Goal: Task Accomplishment & Management: Use online tool/utility

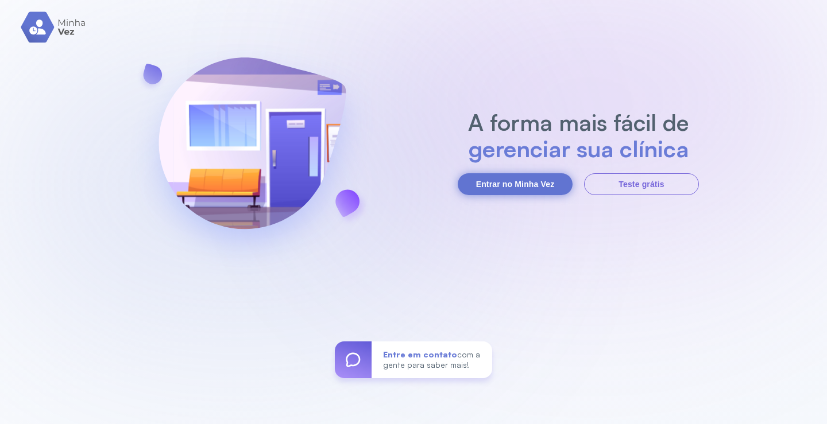
click at [522, 180] on button "Entrar no Minha Vez" at bounding box center [514, 184] width 115 height 22
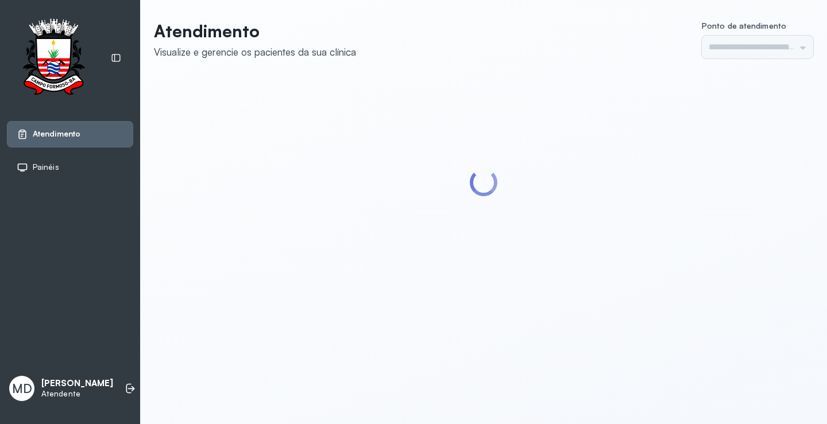
type input "*********"
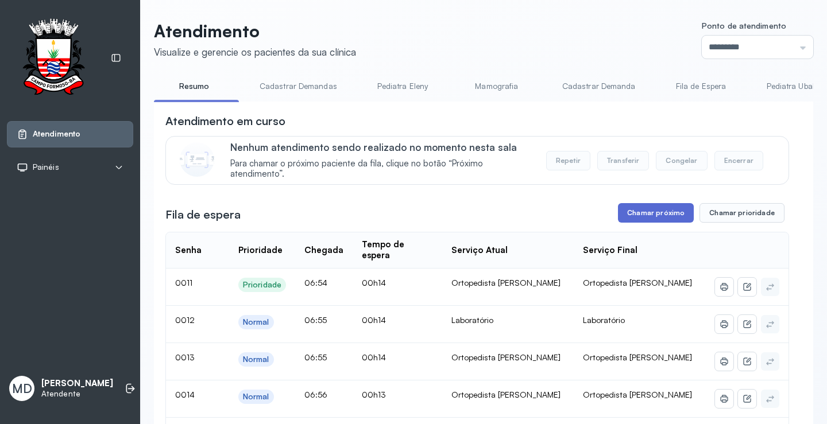
click at [668, 210] on button "Chamar próximo" at bounding box center [656, 213] width 76 height 20
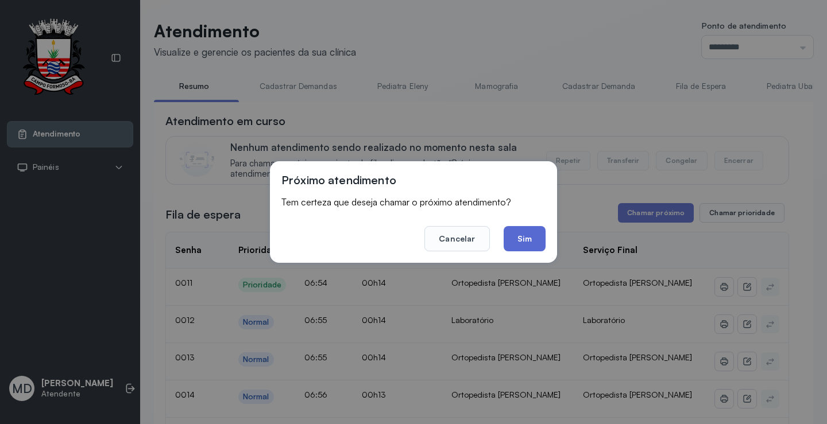
click at [523, 235] on button "Sim" at bounding box center [524, 238] width 42 height 25
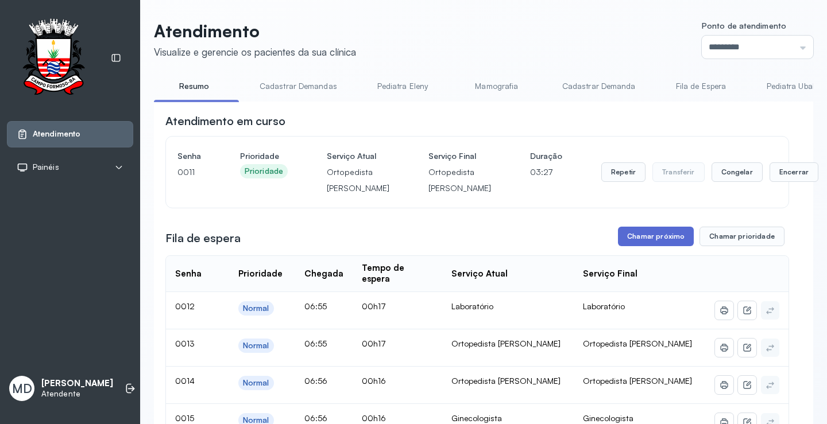
click at [650, 246] on button "Chamar próximo" at bounding box center [656, 237] width 76 height 20
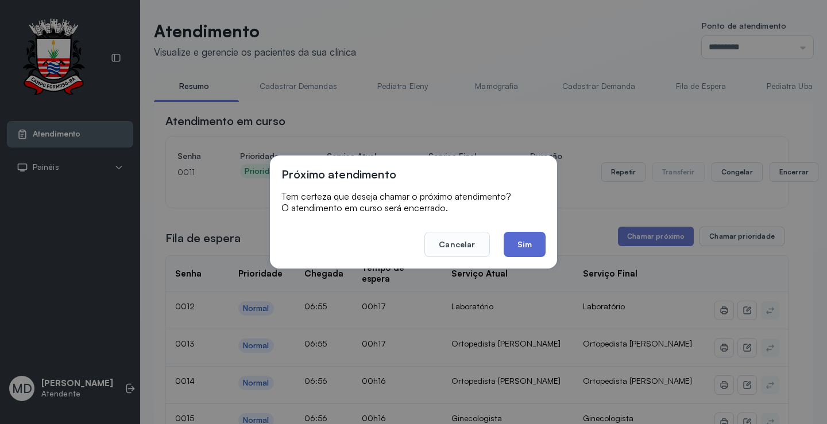
click at [523, 240] on button "Sim" at bounding box center [524, 244] width 42 height 25
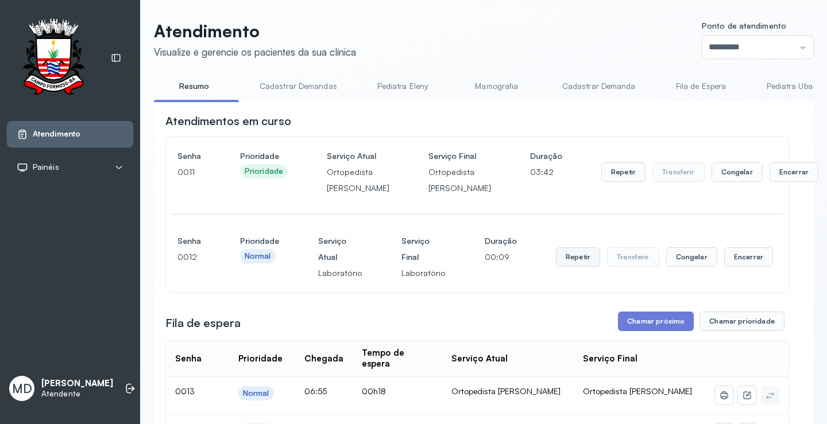
click at [565, 267] on button "Repetir" at bounding box center [578, 257] width 44 height 20
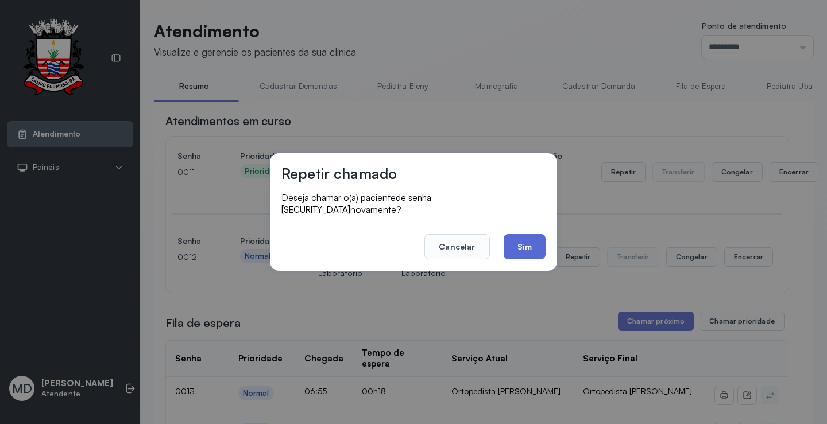
click at [527, 249] on button "Sim" at bounding box center [524, 246] width 42 height 25
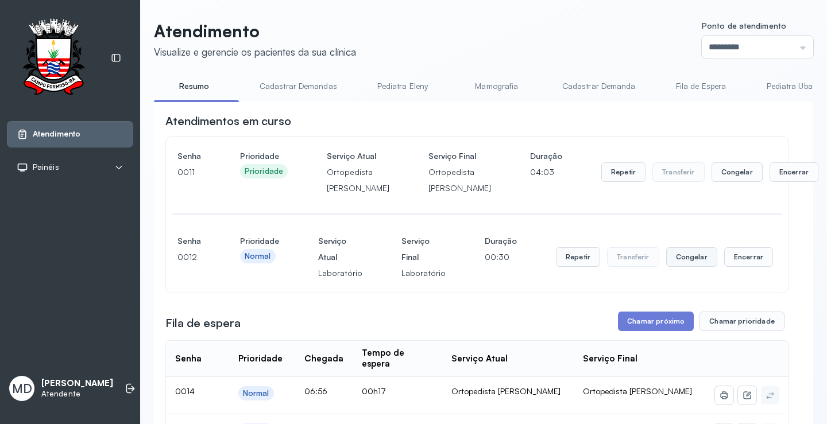
scroll to position [115, 0]
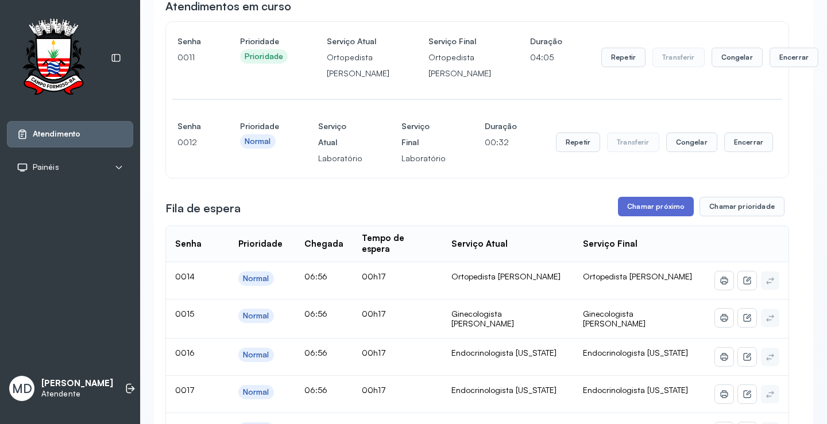
click at [650, 216] on button "Chamar próximo" at bounding box center [656, 207] width 76 height 20
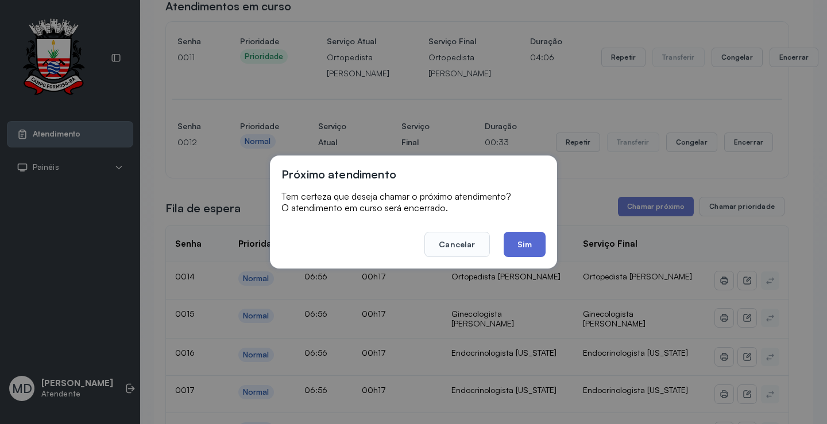
click at [519, 245] on button "Sim" at bounding box center [524, 244] width 42 height 25
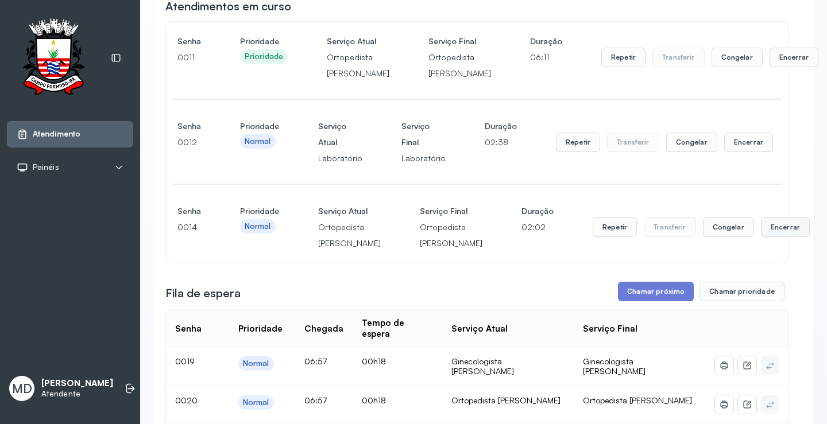
click at [761, 237] on button "Encerrar" at bounding box center [785, 228] width 49 height 20
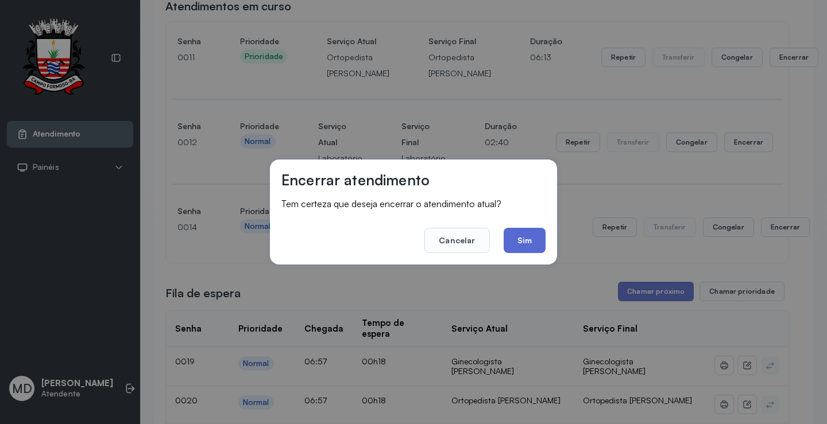
click at [531, 245] on button "Sim" at bounding box center [524, 240] width 42 height 25
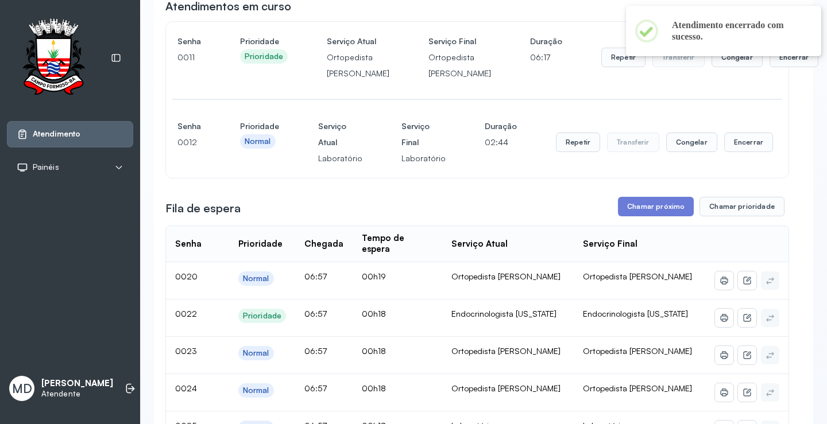
click at [744, 152] on button "Encerrar" at bounding box center [748, 143] width 49 height 20
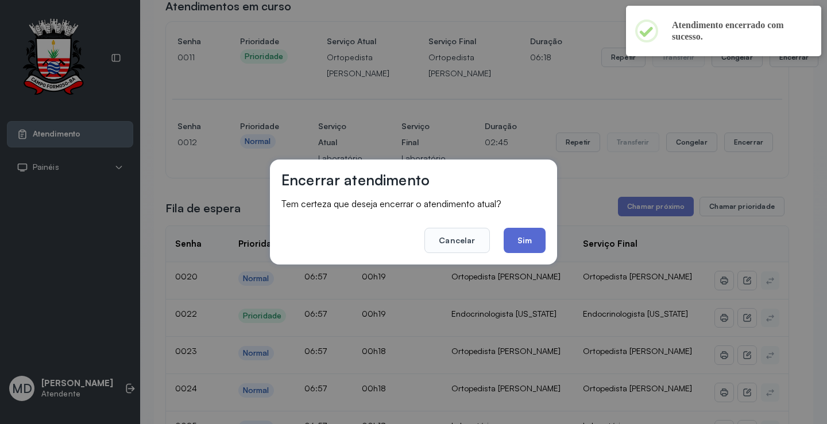
click at [521, 235] on button "Sim" at bounding box center [524, 240] width 42 height 25
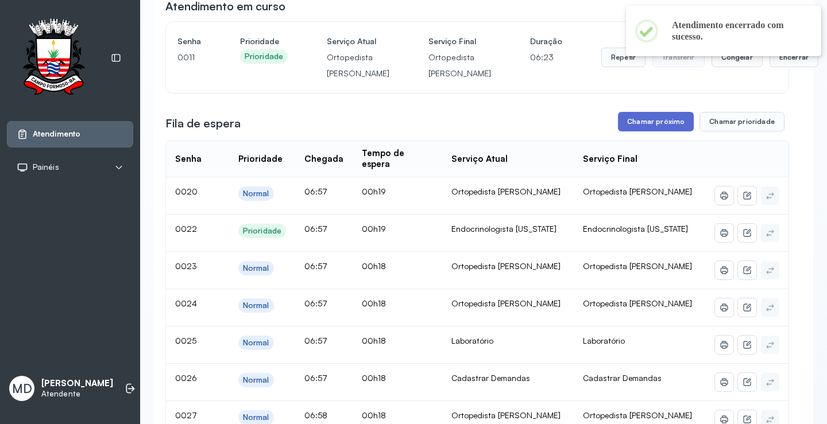
click at [653, 131] on button "Chamar próximo" at bounding box center [656, 122] width 76 height 20
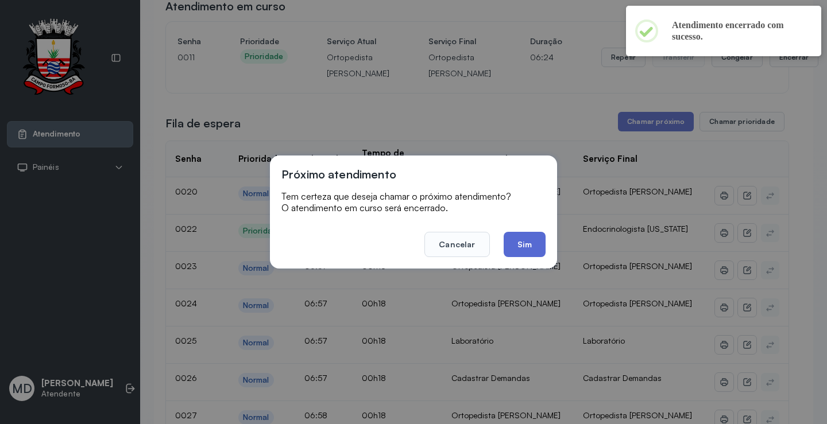
click at [522, 249] on button "Sim" at bounding box center [524, 244] width 42 height 25
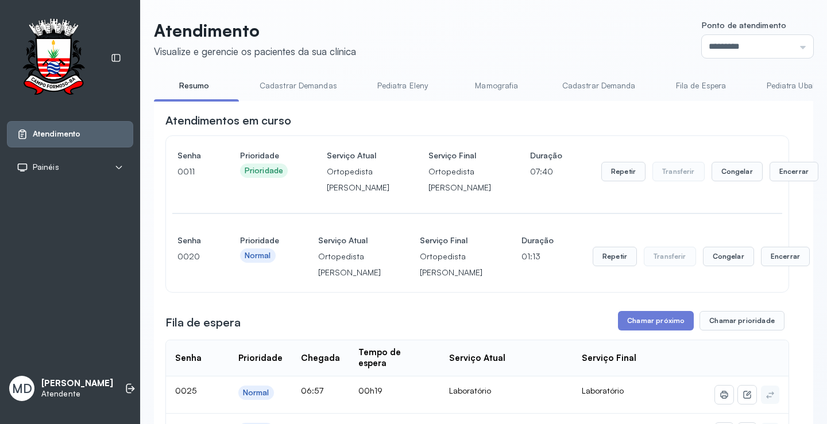
scroll to position [172, 0]
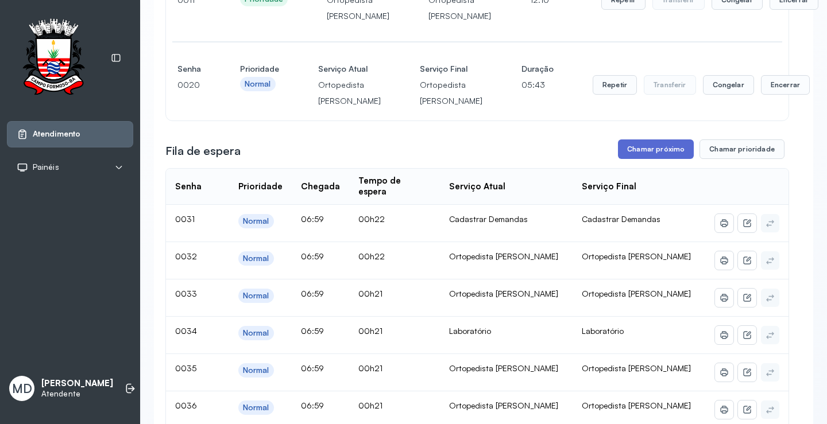
click at [672, 159] on button "Chamar próximo" at bounding box center [656, 149] width 76 height 20
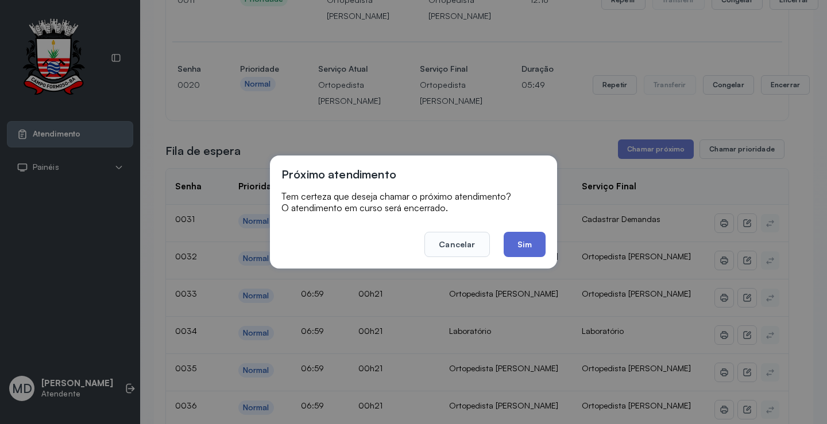
click at [533, 238] on button "Sim" at bounding box center [524, 244] width 42 height 25
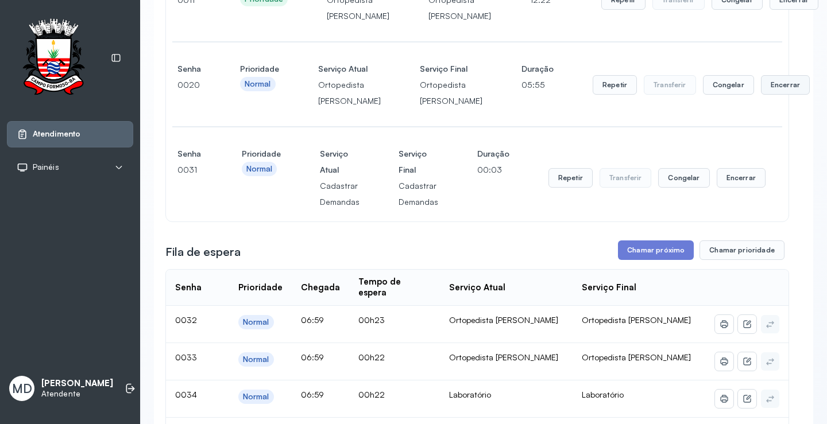
click at [761, 95] on button "Encerrar" at bounding box center [785, 85] width 49 height 20
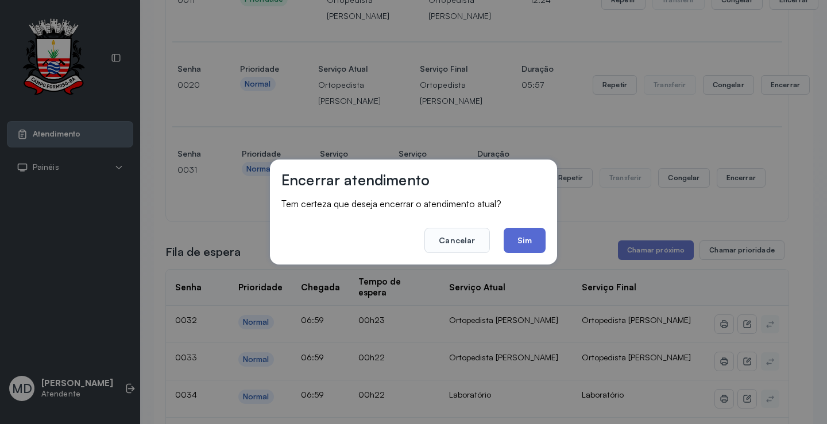
click at [525, 237] on button "Sim" at bounding box center [524, 240] width 42 height 25
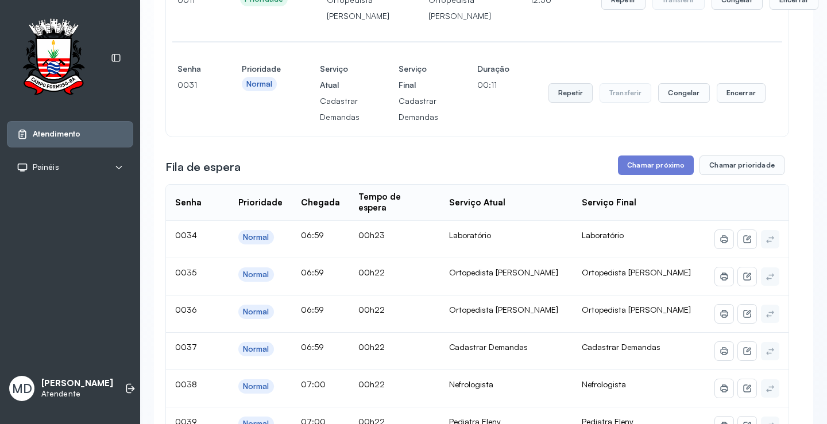
click at [565, 103] on button "Repetir" at bounding box center [570, 93] width 44 height 20
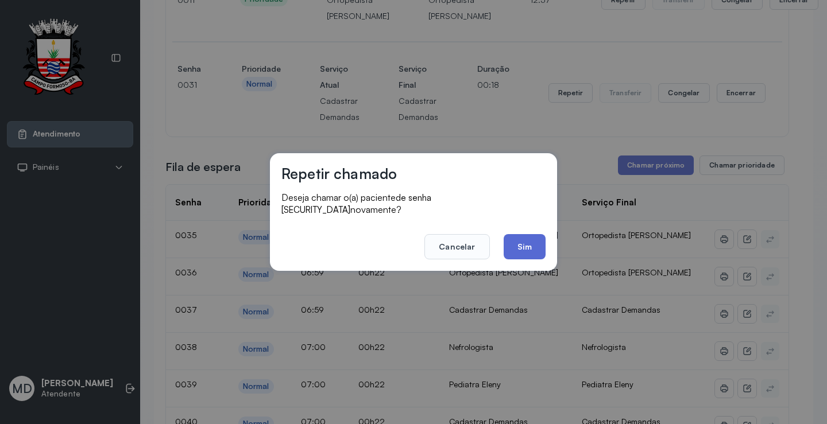
click at [523, 239] on button "Sim" at bounding box center [524, 246] width 42 height 25
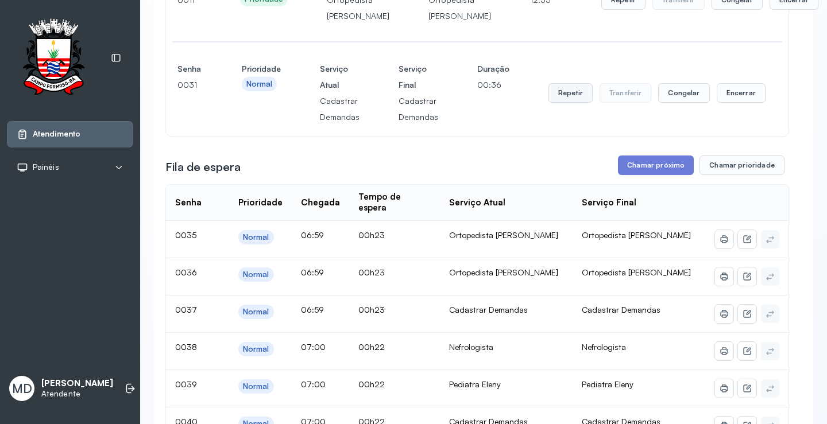
click at [566, 103] on button "Repetir" at bounding box center [570, 93] width 44 height 20
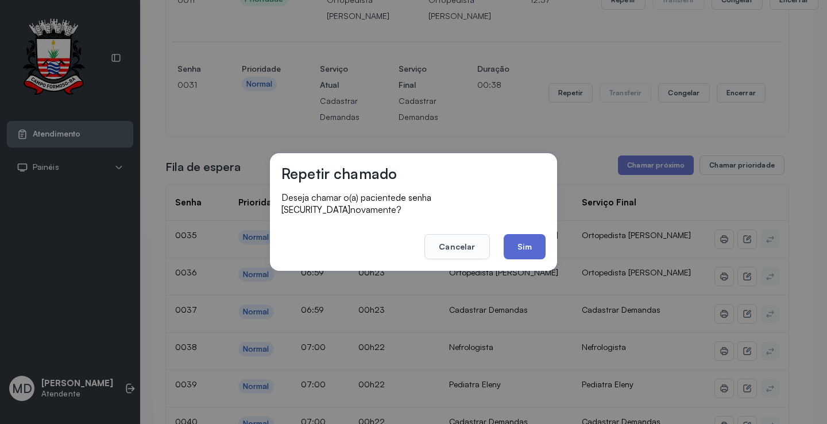
click at [533, 239] on button "Sim" at bounding box center [524, 246] width 42 height 25
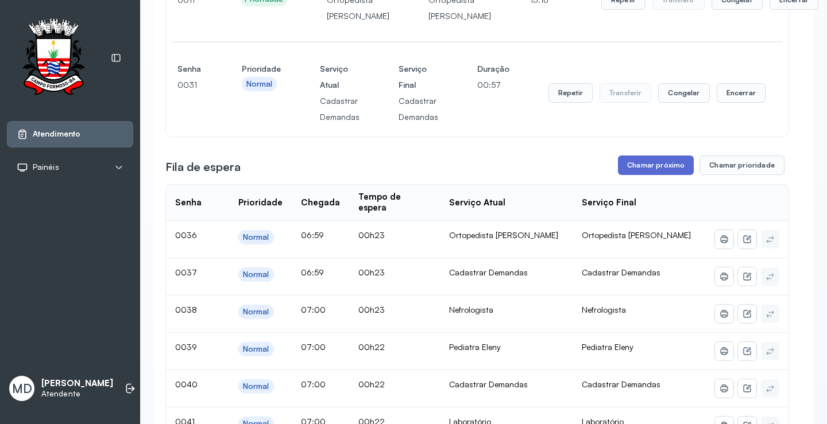
click at [658, 175] on button "Chamar próximo" at bounding box center [656, 166] width 76 height 20
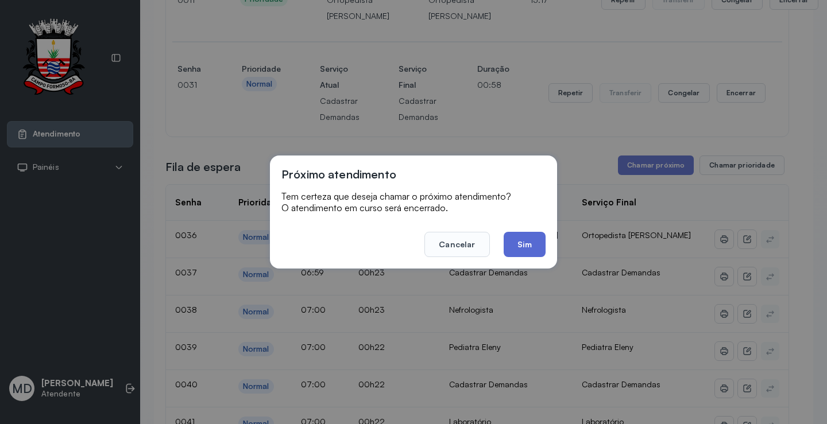
click at [525, 240] on button "Sim" at bounding box center [524, 244] width 42 height 25
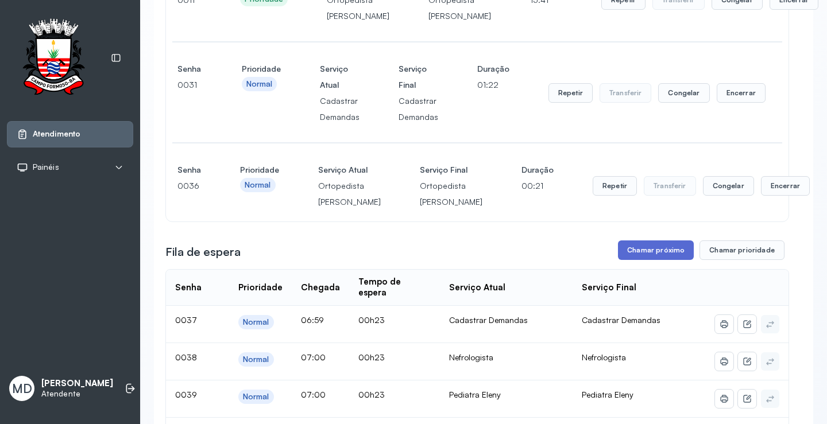
click at [671, 260] on button "Chamar próximo" at bounding box center [656, 250] width 76 height 20
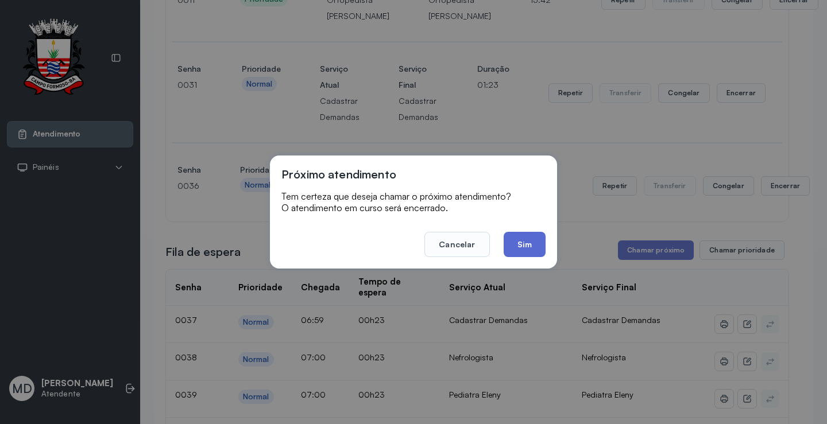
click at [527, 246] on button "Sim" at bounding box center [524, 244] width 42 height 25
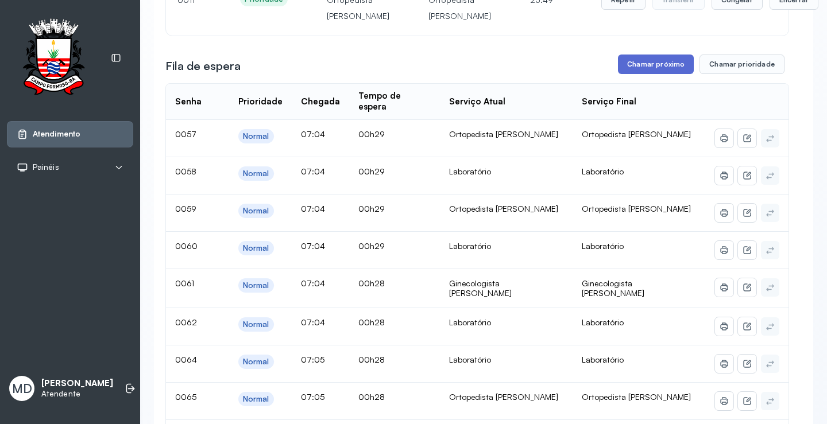
click at [638, 74] on button "Chamar próximo" at bounding box center [656, 65] width 76 height 20
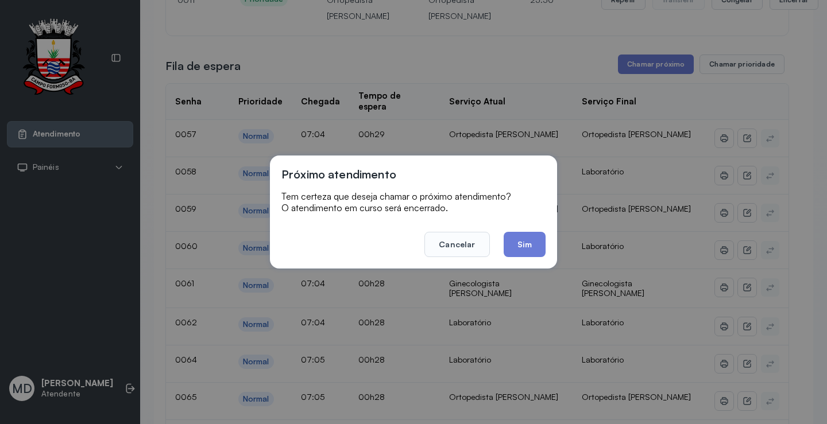
click at [534, 235] on button "Sim" at bounding box center [524, 244] width 42 height 25
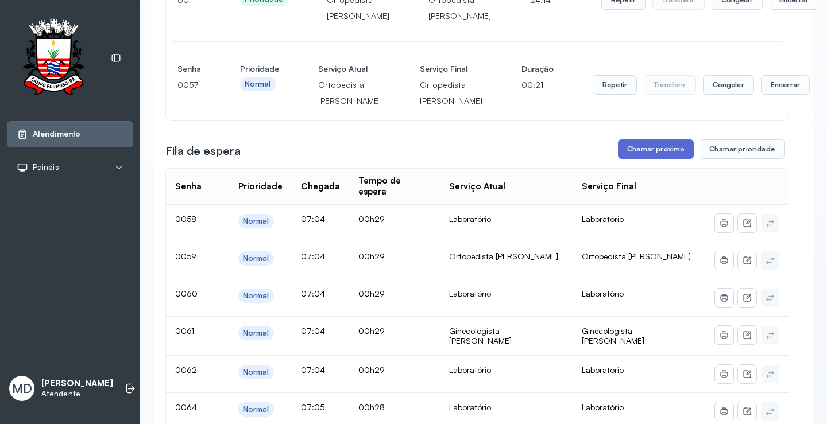
click at [668, 159] on button "Chamar próximo" at bounding box center [656, 149] width 76 height 20
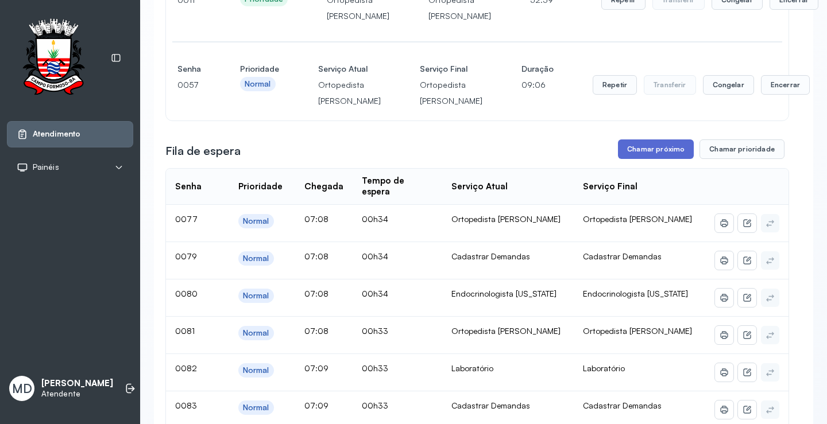
click at [646, 159] on button "Chamar próximo" at bounding box center [656, 149] width 76 height 20
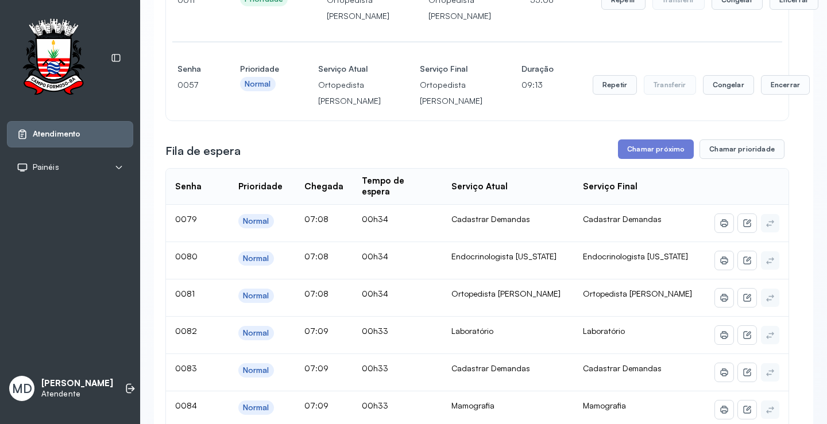
scroll to position [230, 0]
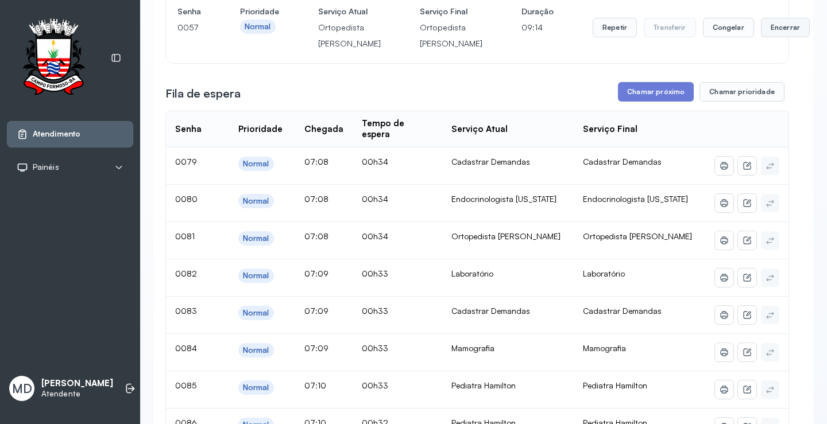
click at [761, 37] on button "Encerrar" at bounding box center [785, 28] width 49 height 20
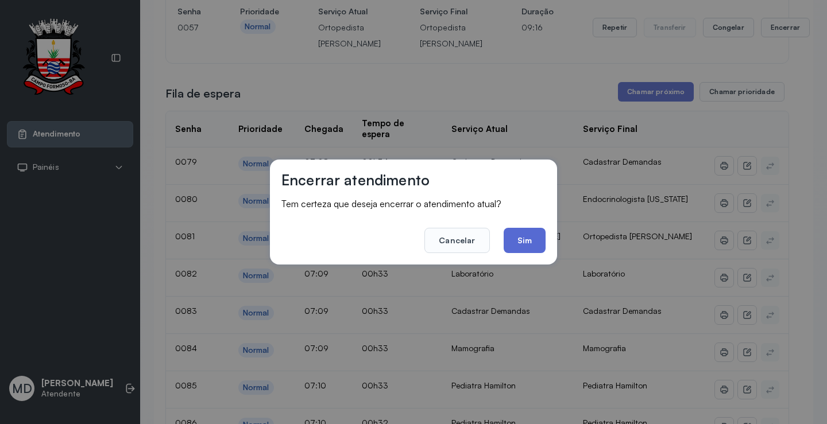
click at [522, 230] on button "Sim" at bounding box center [524, 240] width 42 height 25
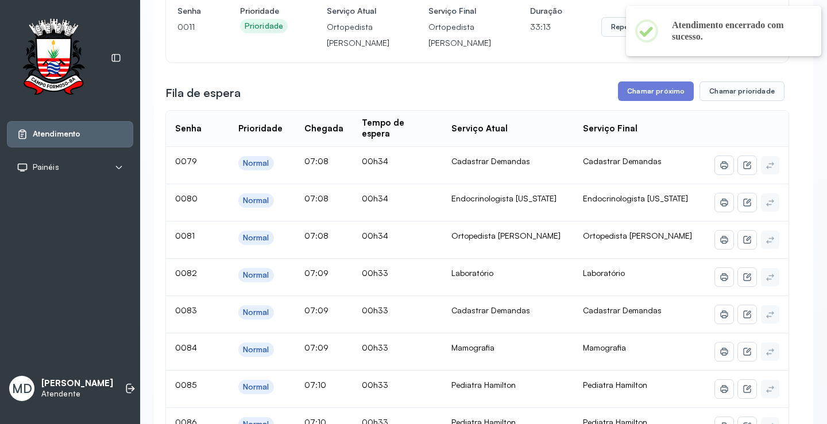
scroll to position [57, 0]
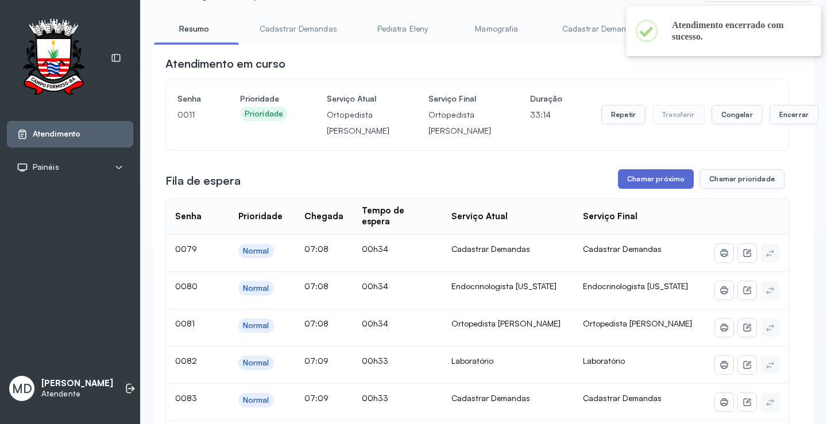
click at [653, 189] on button "Chamar próximo" at bounding box center [656, 179] width 76 height 20
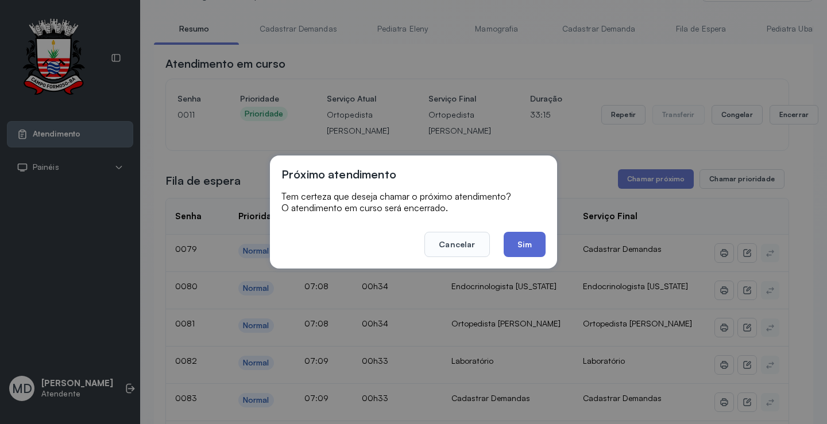
click at [519, 242] on button "Sim" at bounding box center [524, 244] width 42 height 25
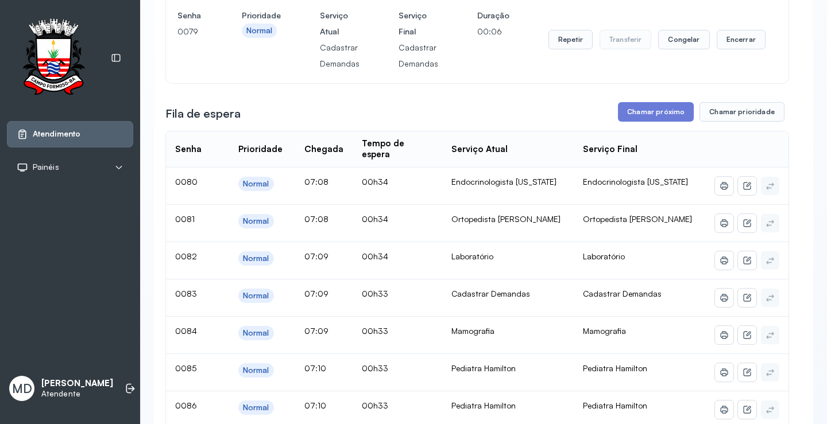
scroll to position [230, 0]
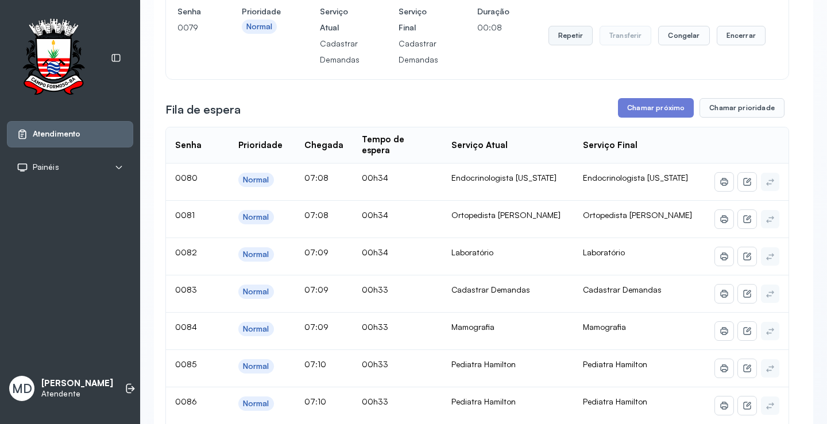
click at [565, 45] on button "Repetir" at bounding box center [570, 36] width 44 height 20
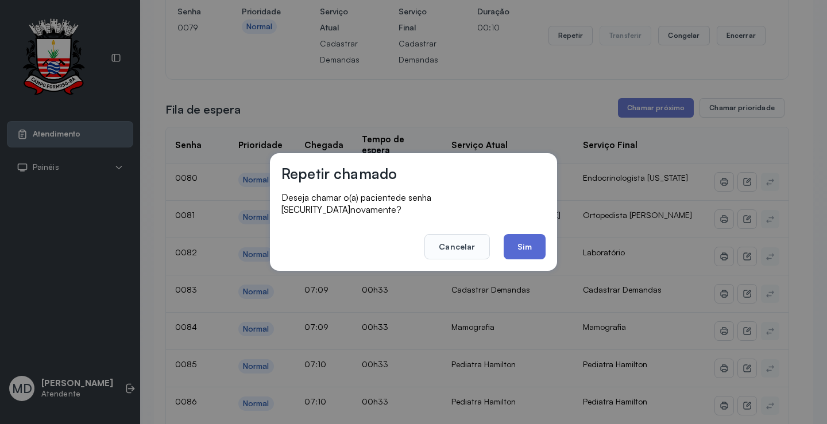
click at [523, 247] on button "Sim" at bounding box center [524, 246] width 42 height 25
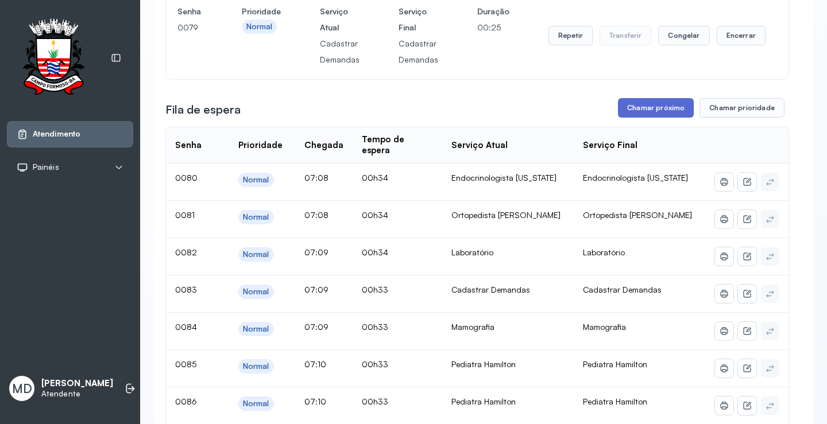
click at [654, 118] on button "Chamar próximo" at bounding box center [656, 108] width 76 height 20
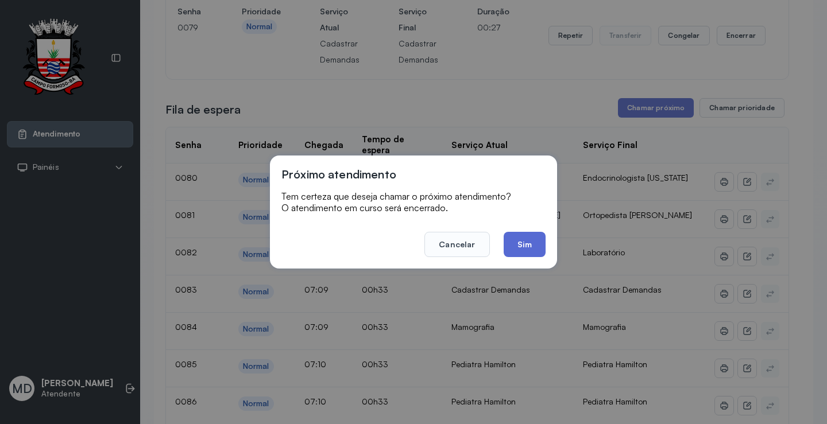
click at [531, 240] on button "Sim" at bounding box center [524, 244] width 42 height 25
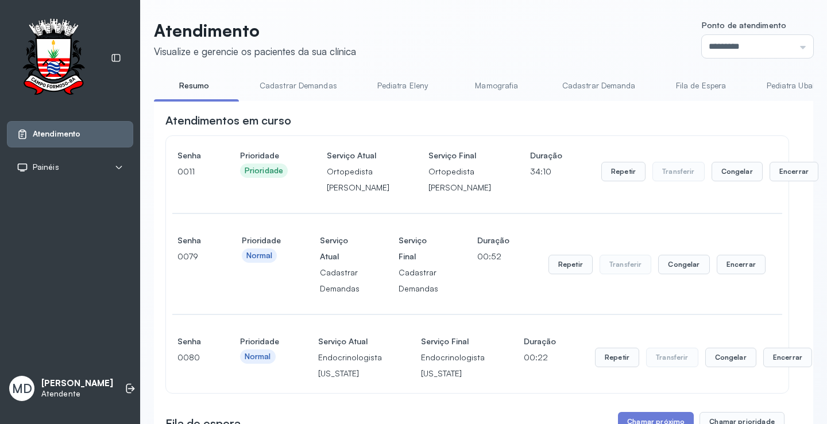
scroll to position [344, 0]
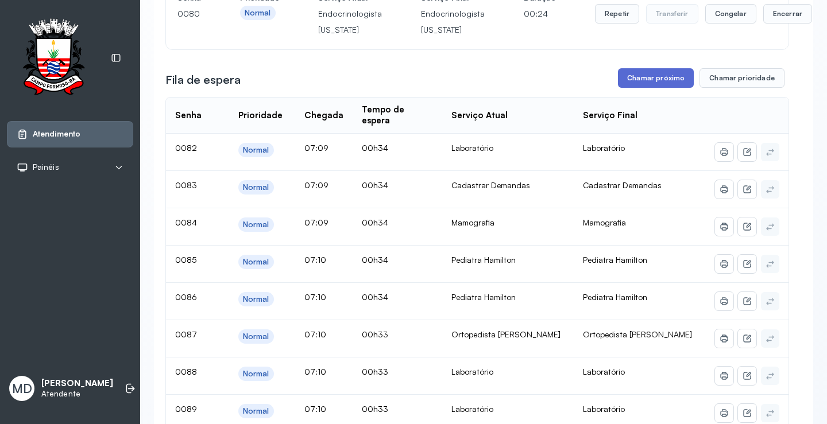
click at [646, 88] on button "Chamar próximo" at bounding box center [656, 78] width 76 height 20
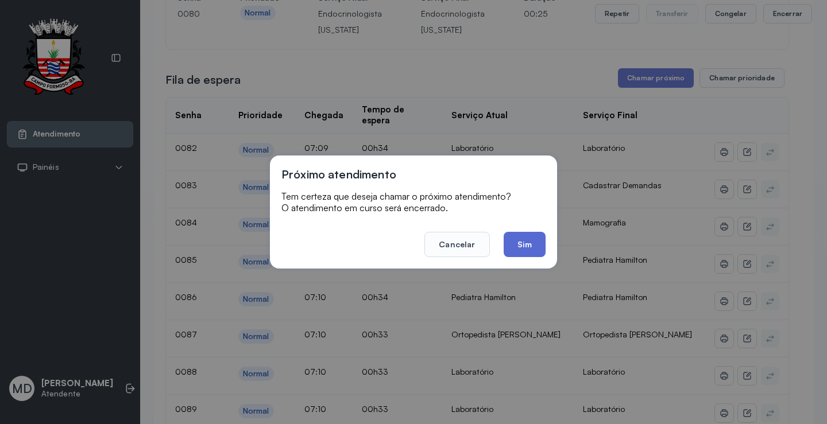
click at [534, 239] on button "Sim" at bounding box center [524, 244] width 42 height 25
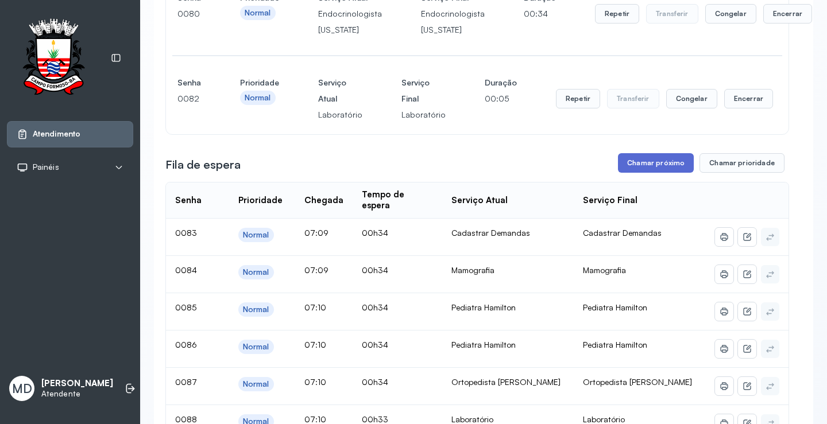
click at [659, 173] on button "Chamar próximo" at bounding box center [656, 163] width 76 height 20
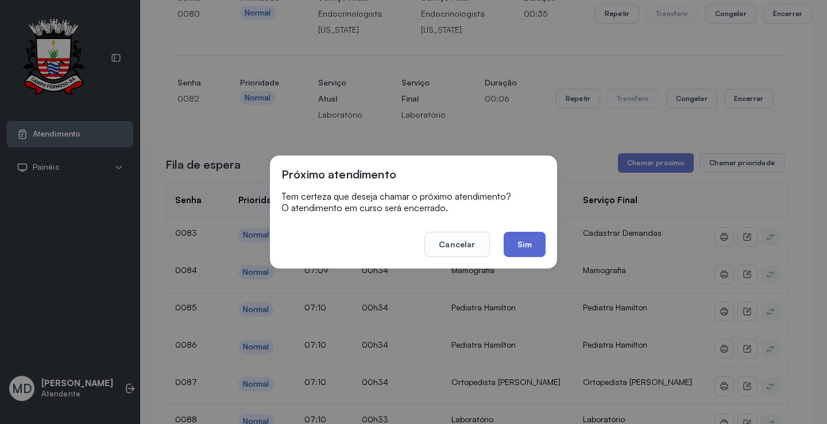
click at [526, 243] on button "Sim" at bounding box center [524, 244] width 42 height 25
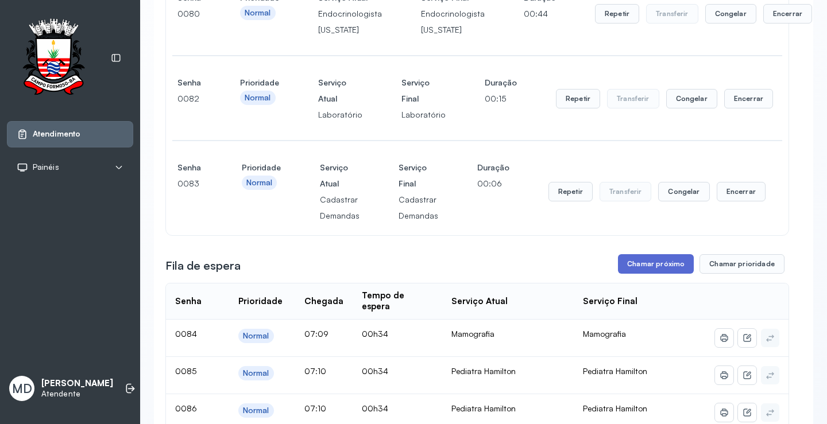
click at [651, 274] on button "Chamar próximo" at bounding box center [656, 264] width 76 height 20
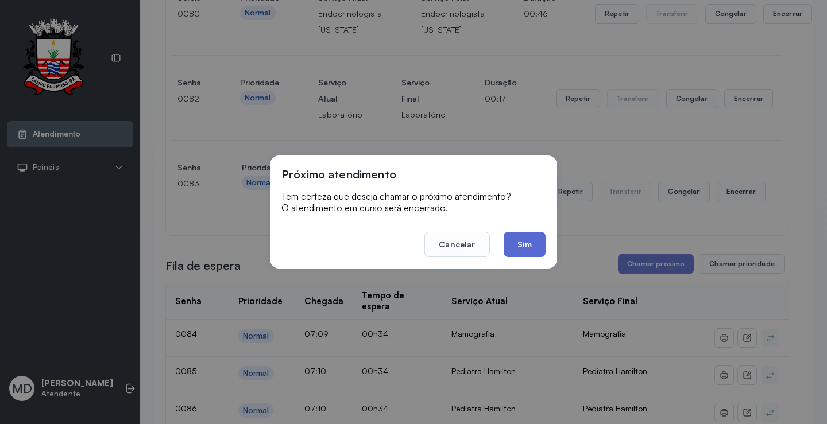
click at [536, 245] on button "Sim" at bounding box center [524, 244] width 42 height 25
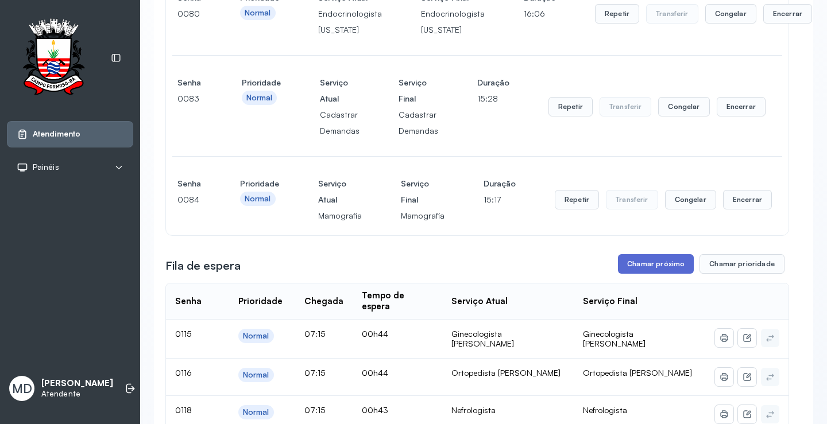
click at [644, 274] on button "Chamar próximo" at bounding box center [656, 264] width 76 height 20
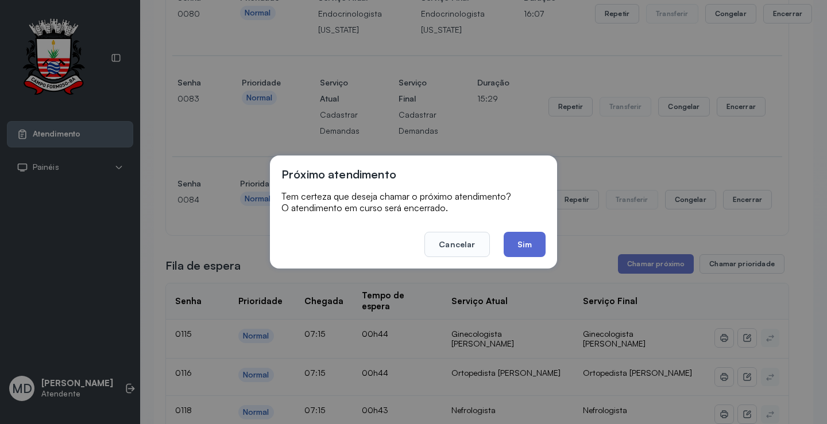
click at [523, 239] on button "Sim" at bounding box center [524, 244] width 42 height 25
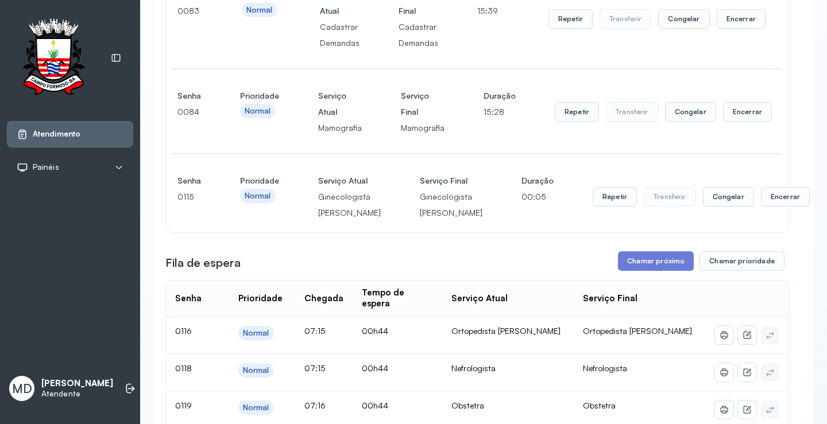
scroll to position [459, 0]
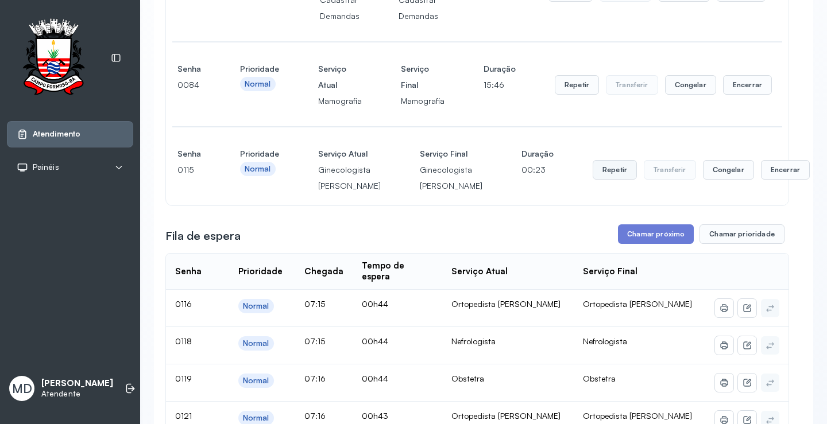
click at [592, 180] on button "Repetir" at bounding box center [614, 170] width 44 height 20
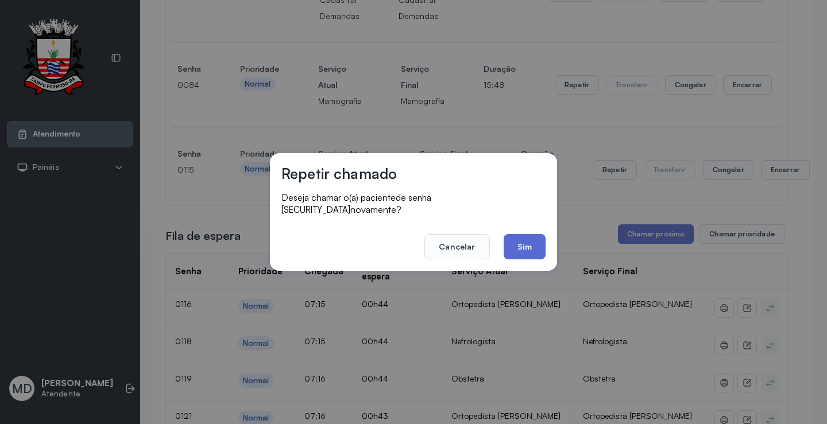
click at [527, 240] on button "Sim" at bounding box center [524, 246] width 42 height 25
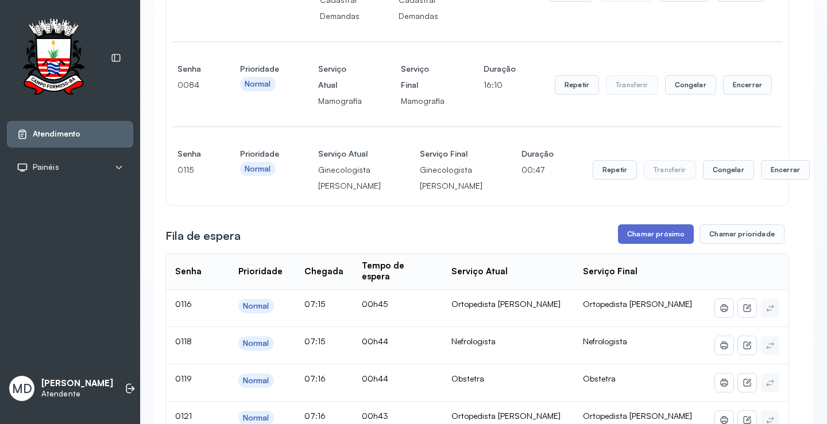
click at [668, 244] on button "Chamar próximo" at bounding box center [656, 234] width 76 height 20
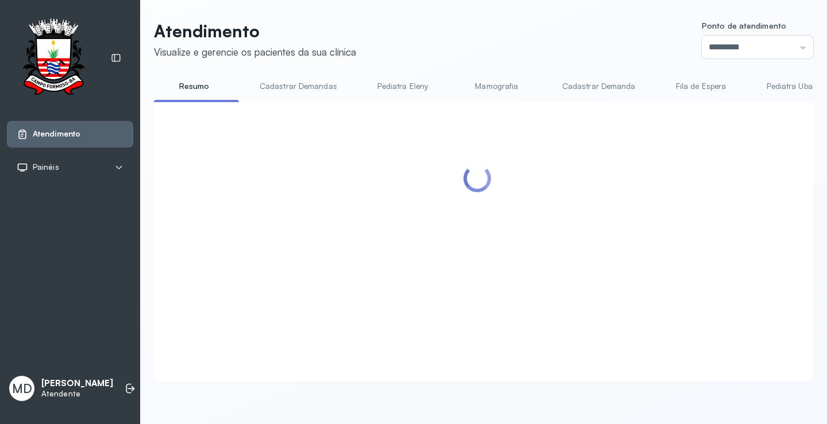
scroll to position [1, 0]
click at [527, 242] on div at bounding box center [476, 227] width 623 height 229
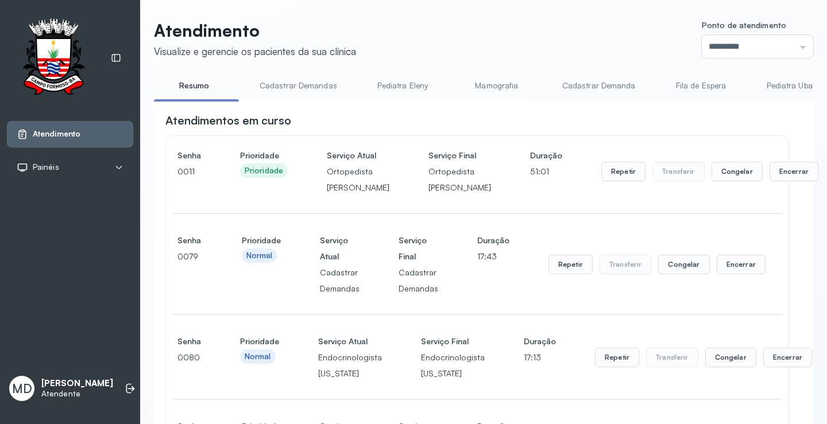
scroll to position [459, 0]
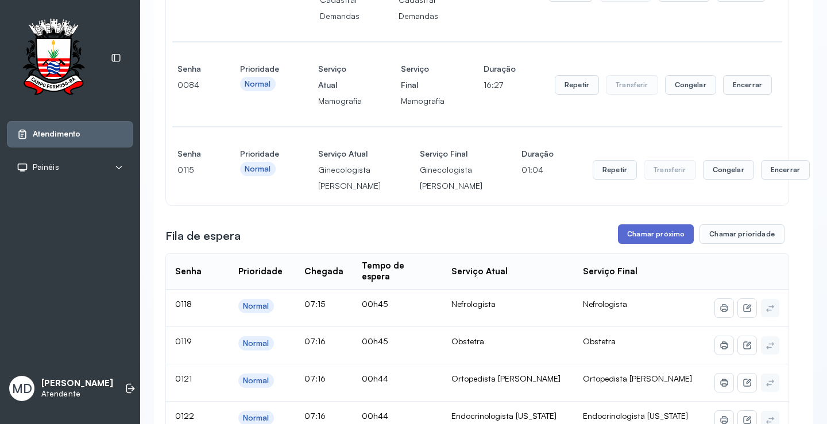
click at [664, 244] on button "Chamar próximo" at bounding box center [656, 234] width 76 height 20
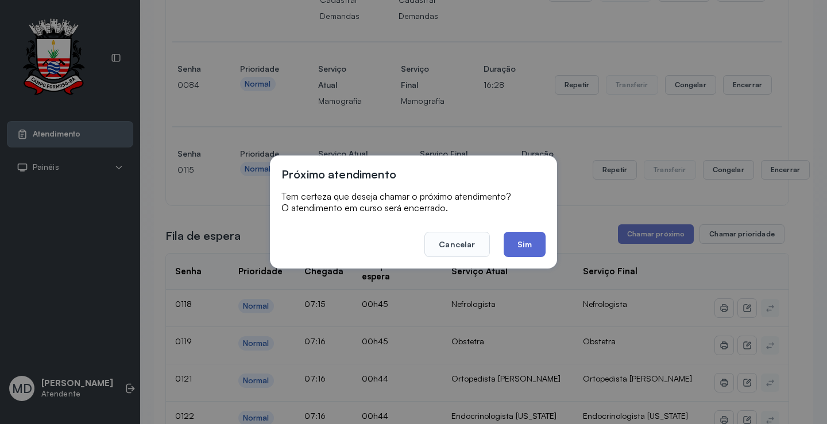
click at [523, 239] on button "Sim" at bounding box center [524, 244] width 42 height 25
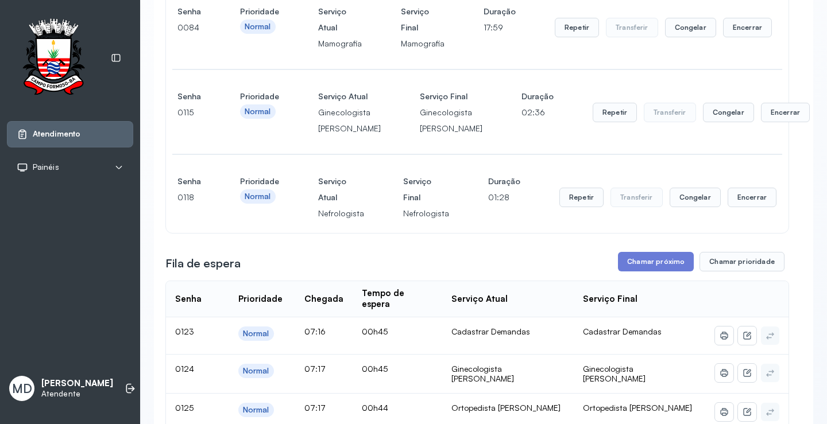
scroll to position [1, 0]
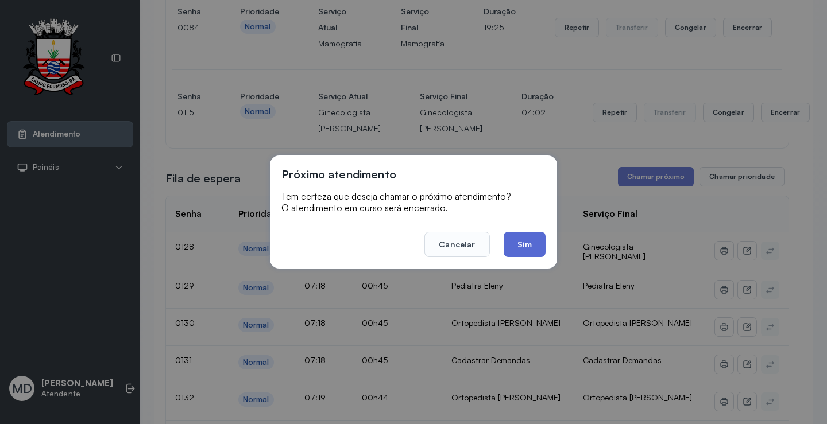
click at [532, 238] on button "Sim" at bounding box center [524, 244] width 42 height 25
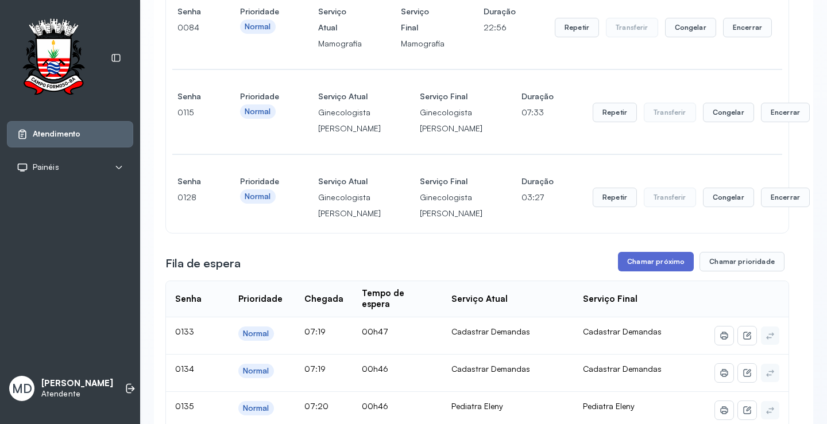
click at [648, 271] on button "Chamar próximo" at bounding box center [656, 262] width 76 height 20
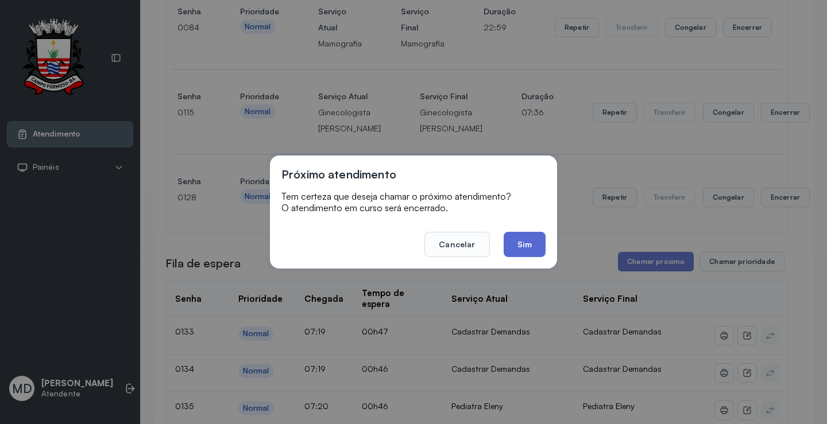
click at [523, 246] on button "Sim" at bounding box center [524, 244] width 42 height 25
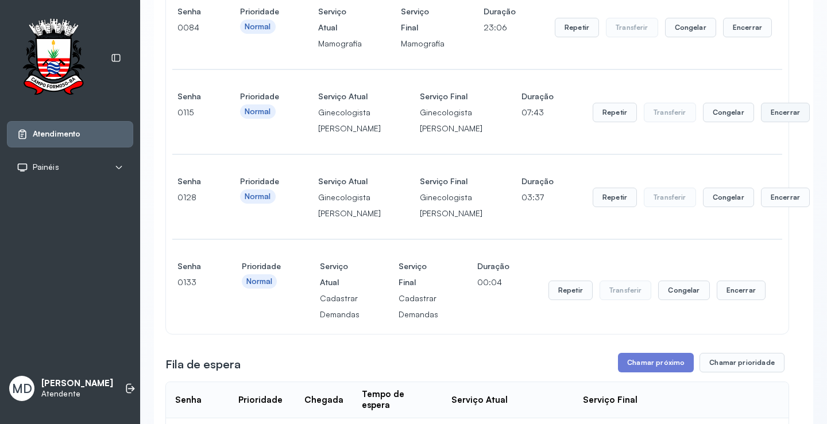
click at [761, 122] on button "Encerrar" at bounding box center [785, 113] width 49 height 20
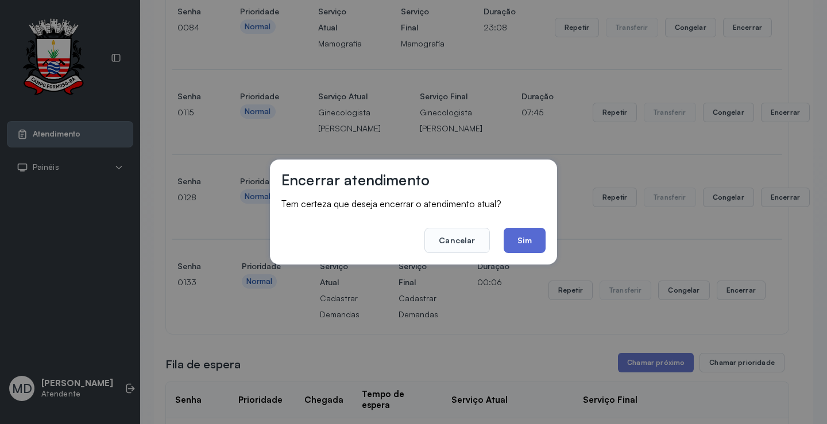
click at [512, 235] on button "Sim" at bounding box center [524, 240] width 42 height 25
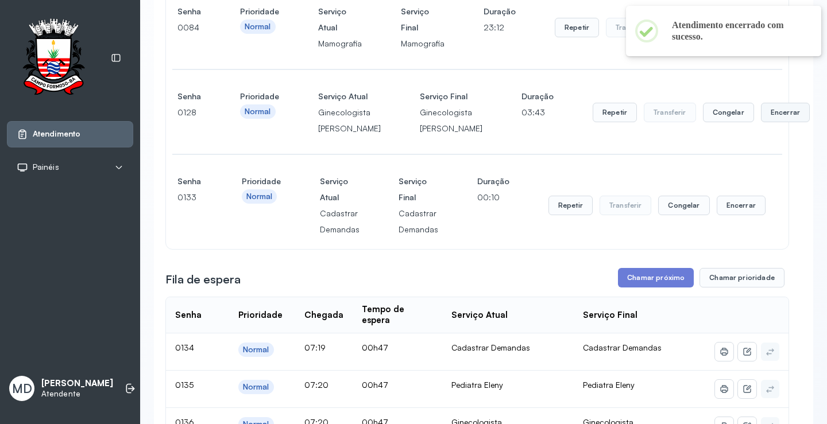
click at [761, 122] on button "Encerrar" at bounding box center [785, 113] width 49 height 20
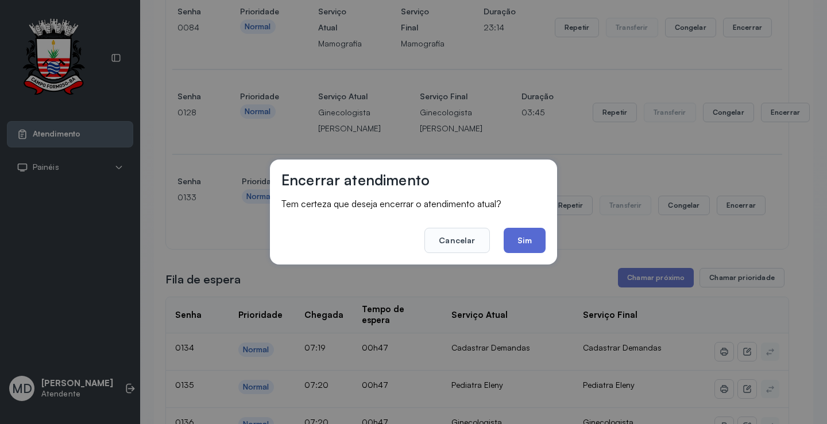
click at [529, 235] on button "Sim" at bounding box center [524, 240] width 42 height 25
